Goal: Information Seeking & Learning: Learn about a topic

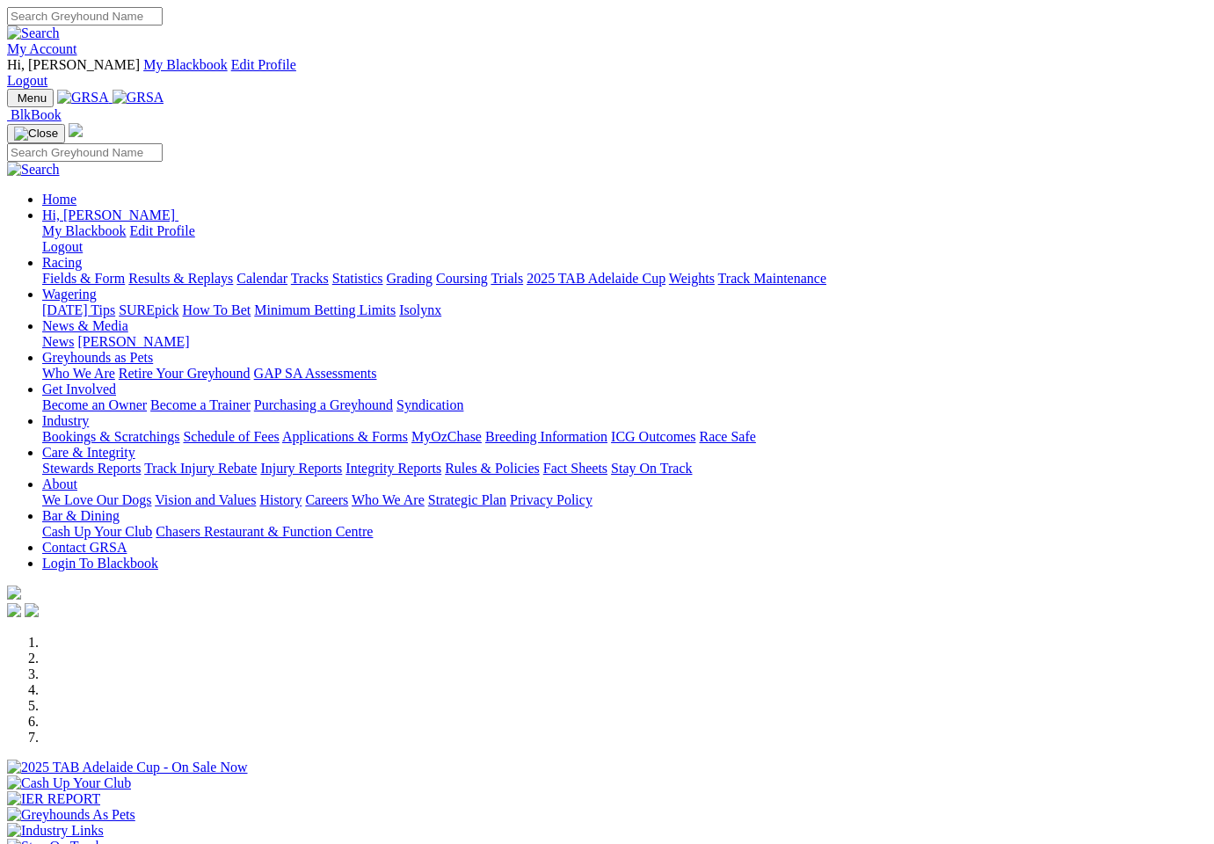
scroll to position [135, 0]
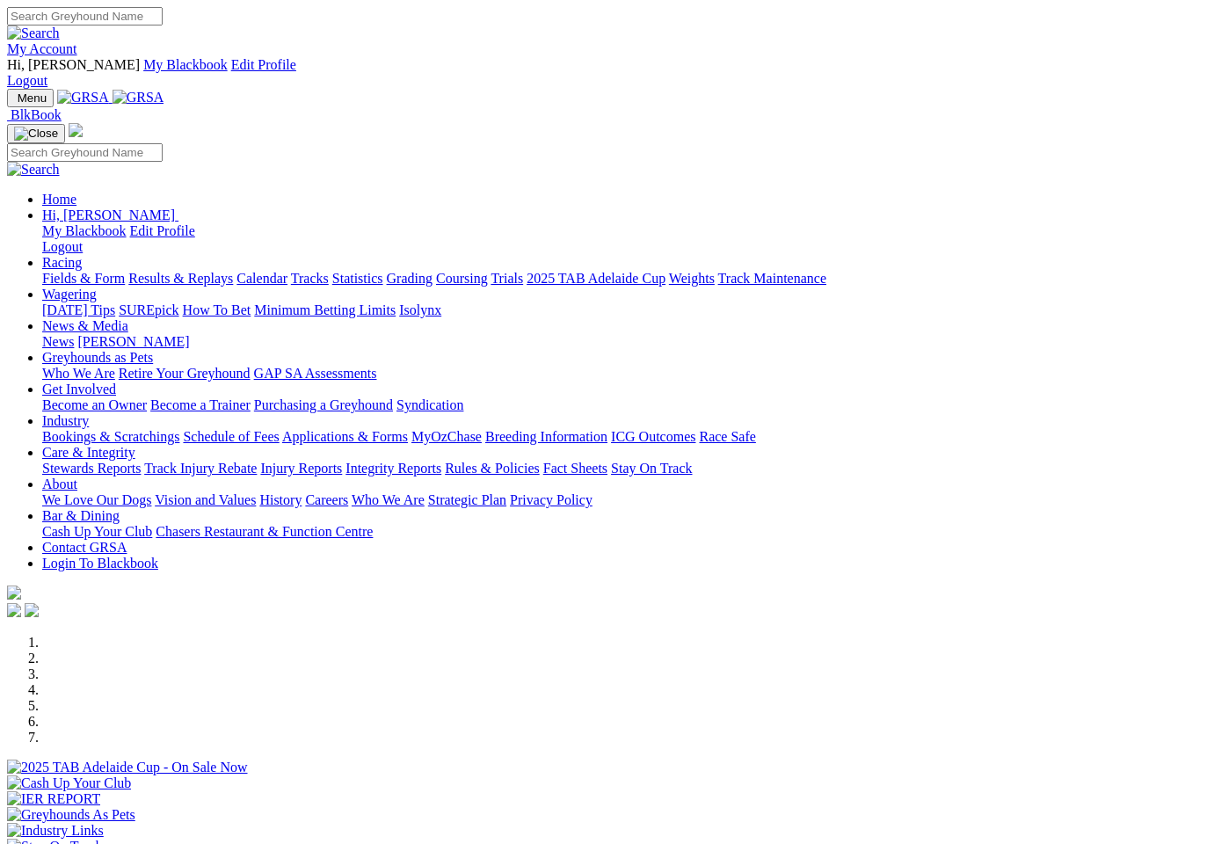
scroll to position [135, 0]
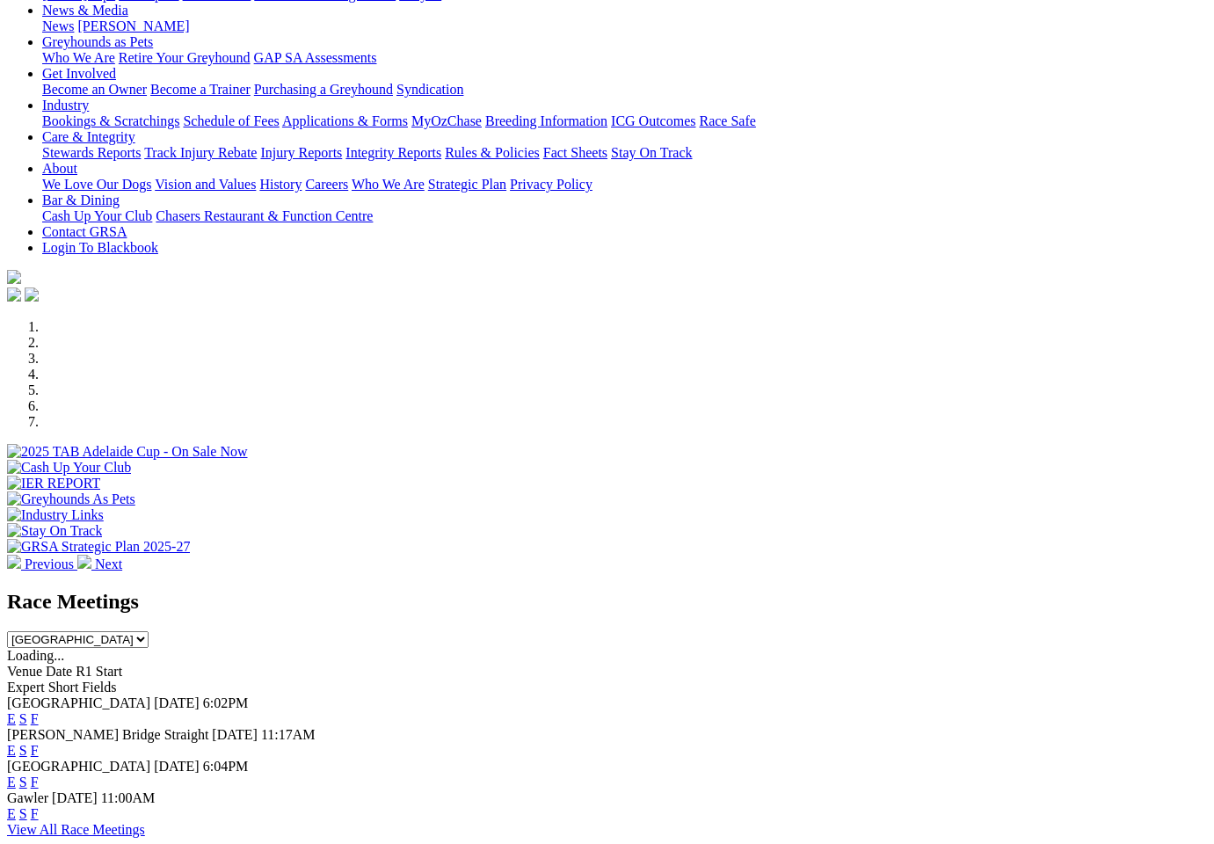
scroll to position [382, 0]
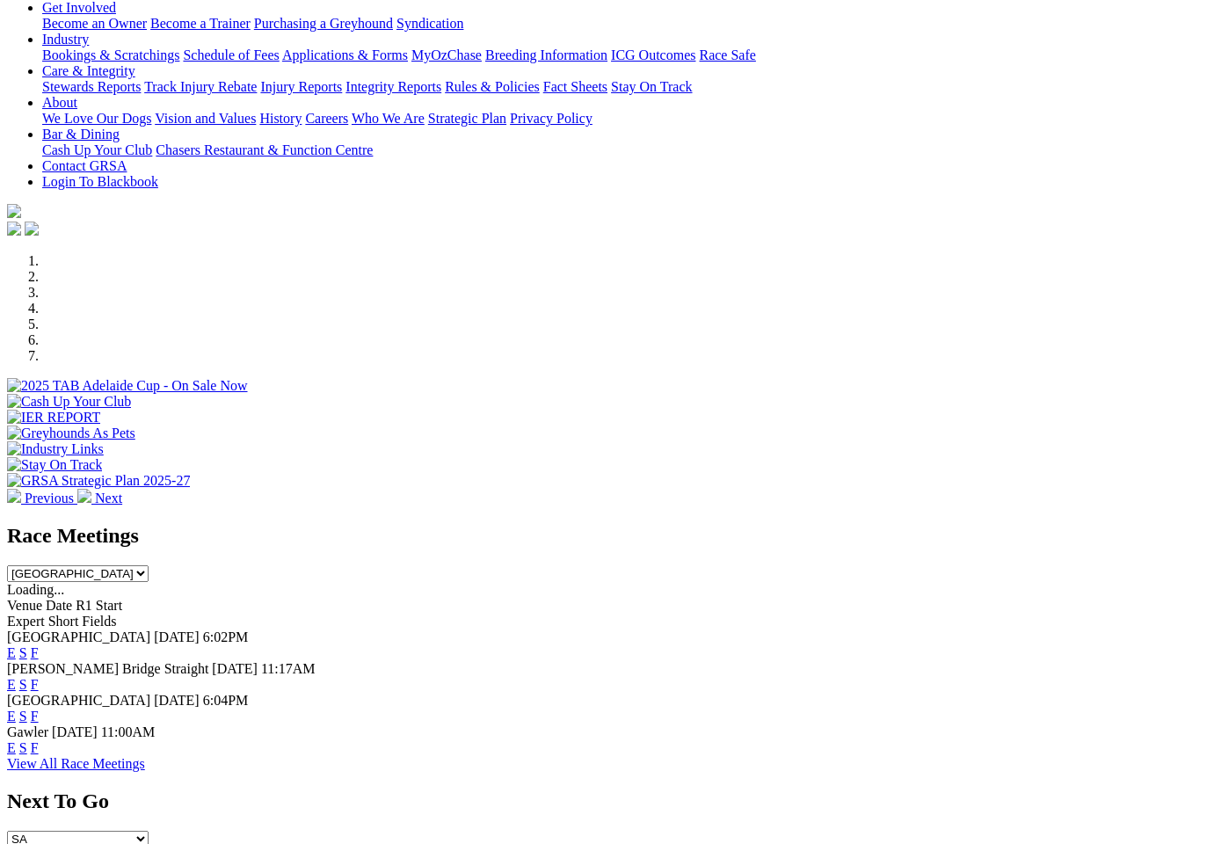
click at [39, 709] on link "F" at bounding box center [35, 716] width 8 height 15
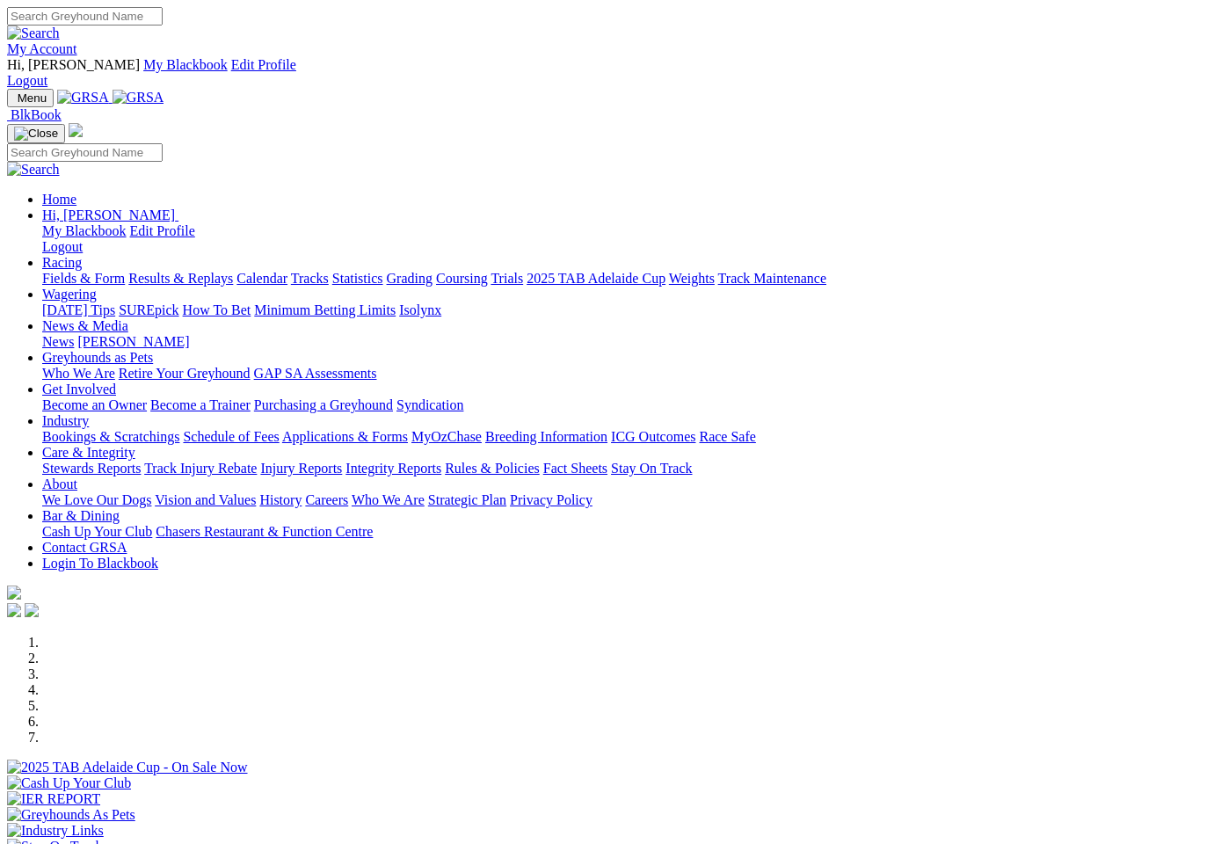
scroll to position [382, 0]
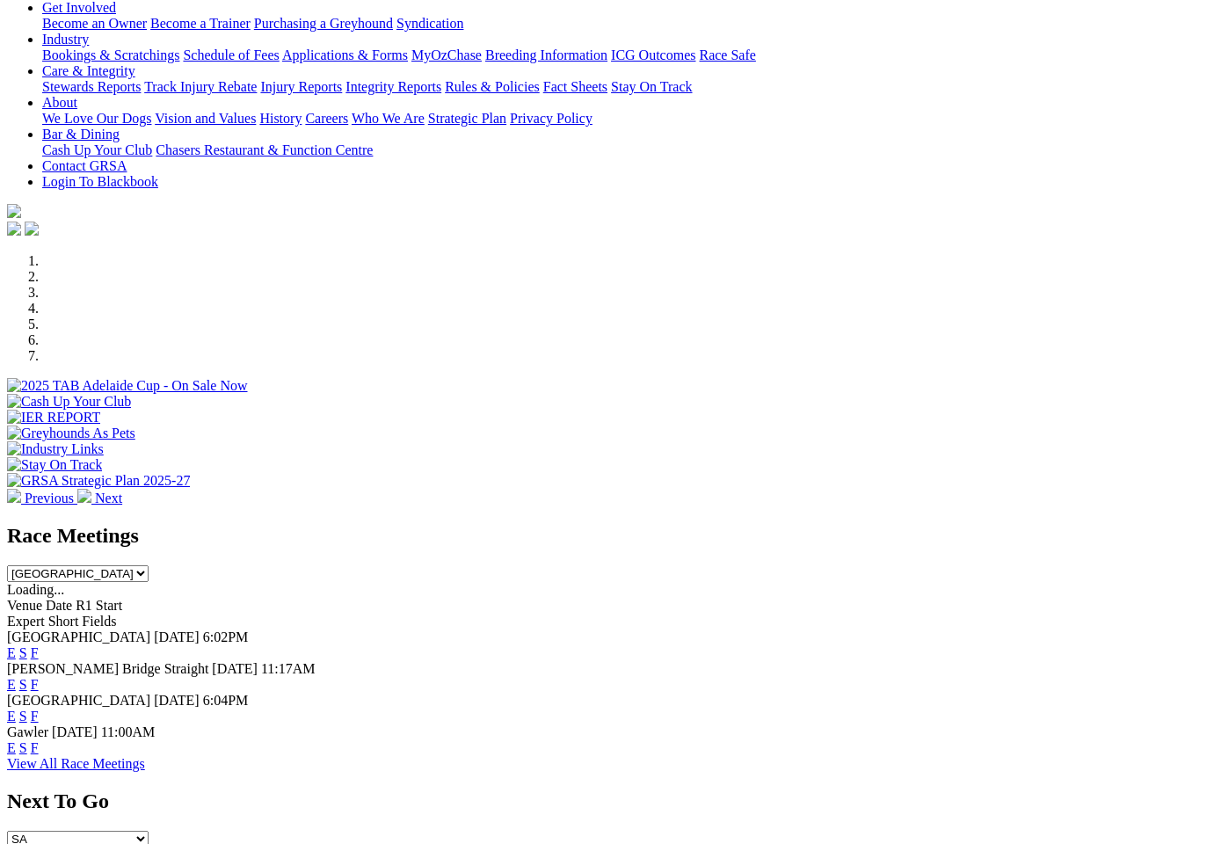
click at [39, 740] on link "F" at bounding box center [35, 747] width 8 height 15
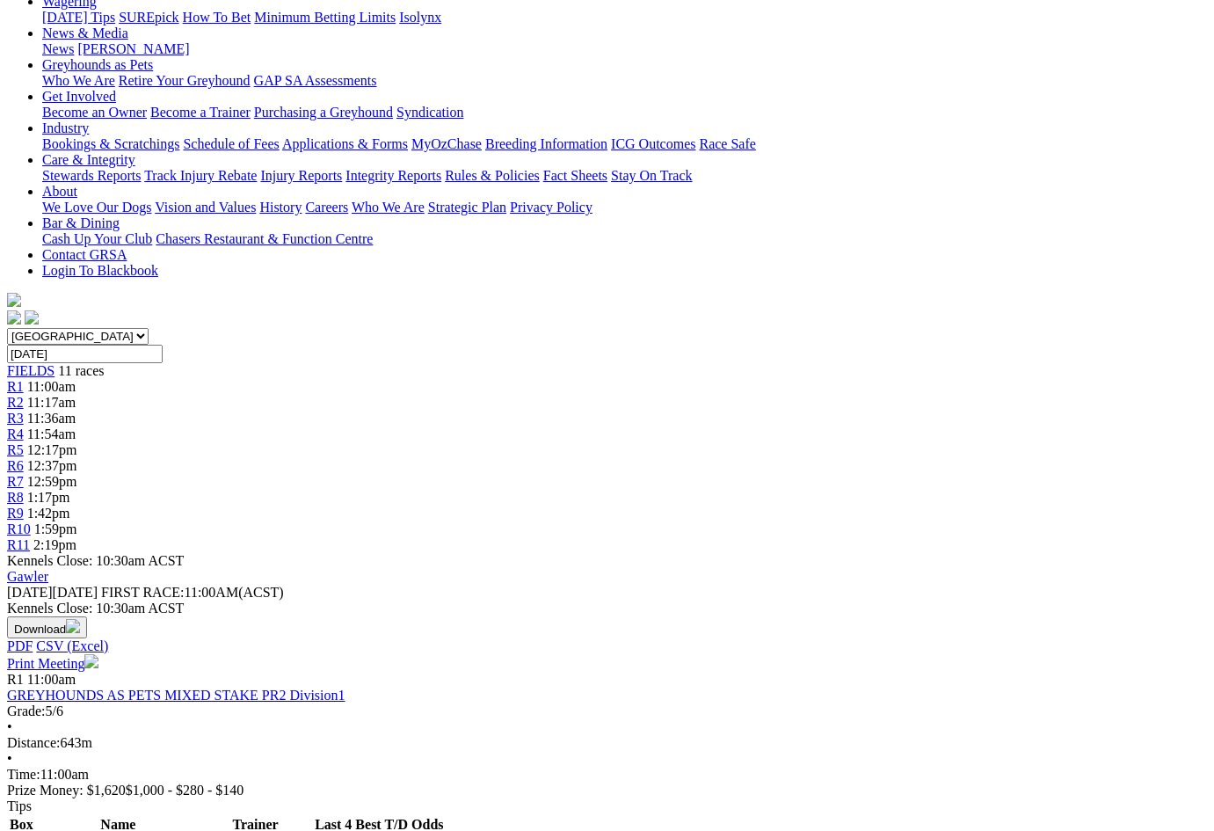
scroll to position [324, 0]
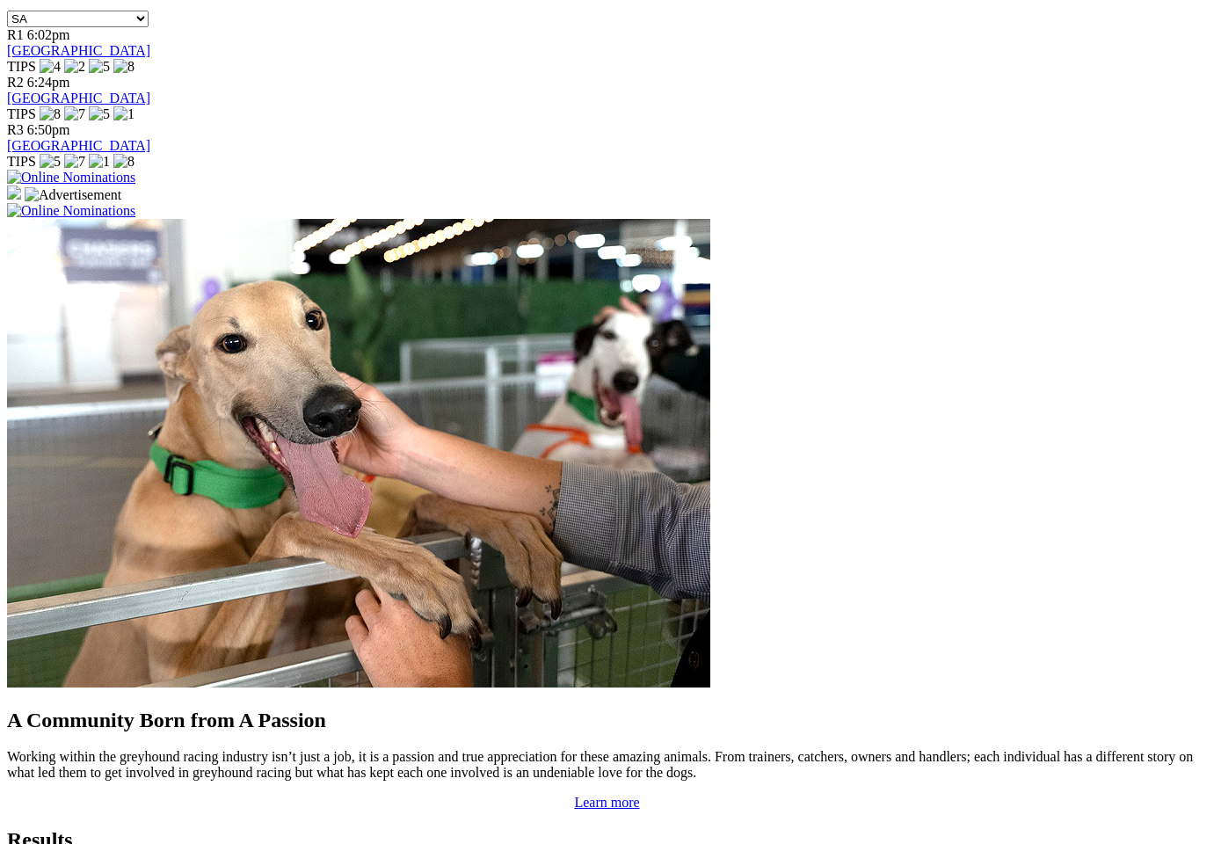
scroll to position [1183, 0]
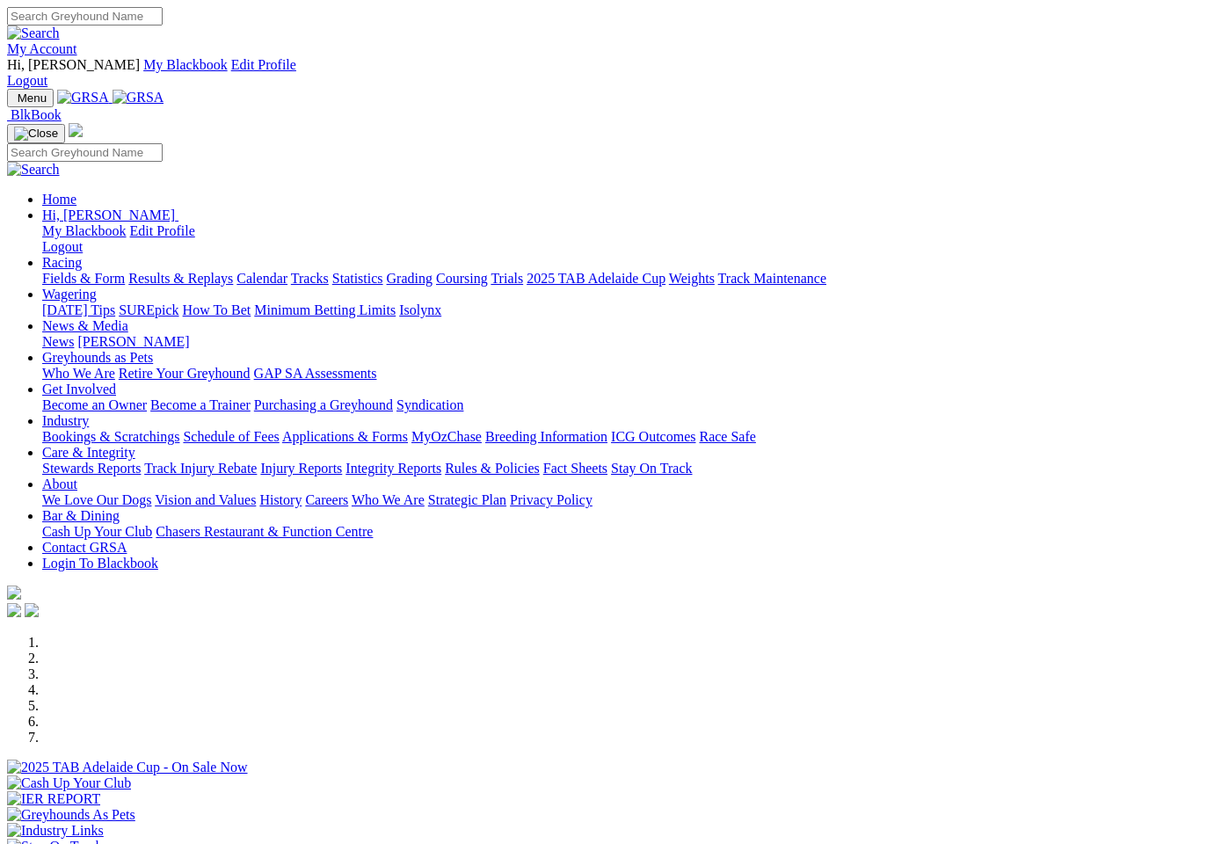
scroll to position [1186, 0]
